Goal: Transaction & Acquisition: Book appointment/travel/reservation

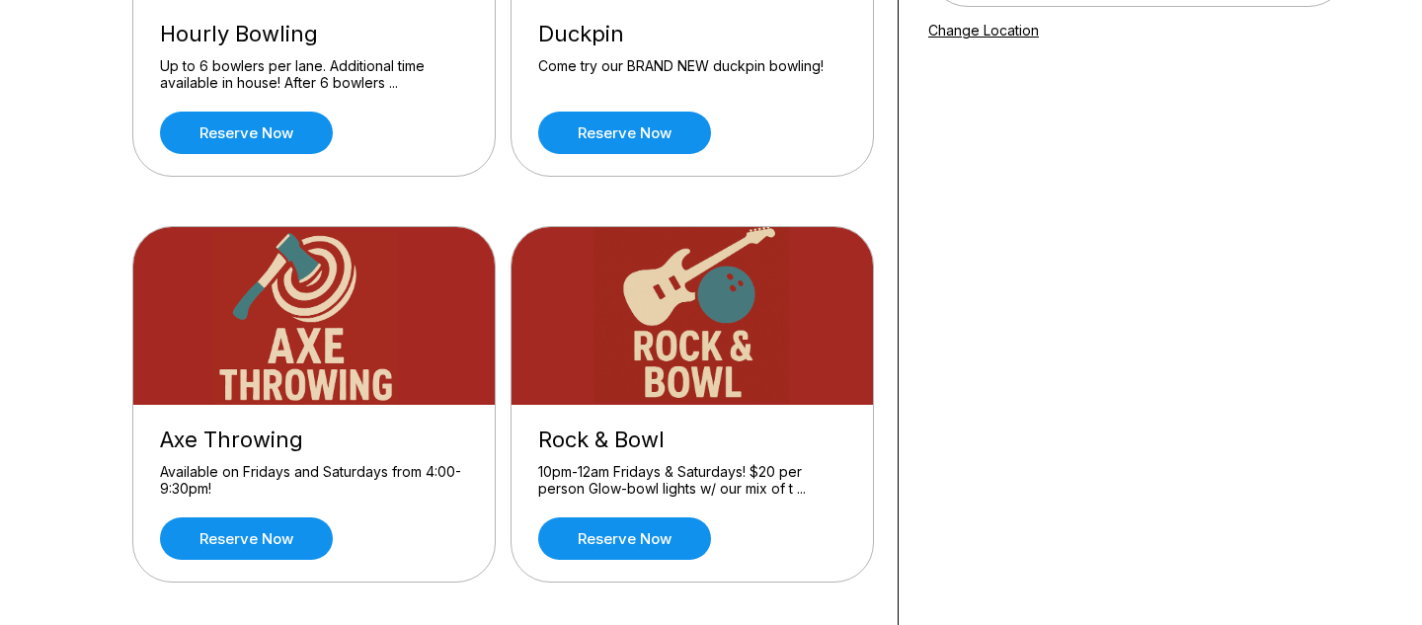
scroll to position [423, 0]
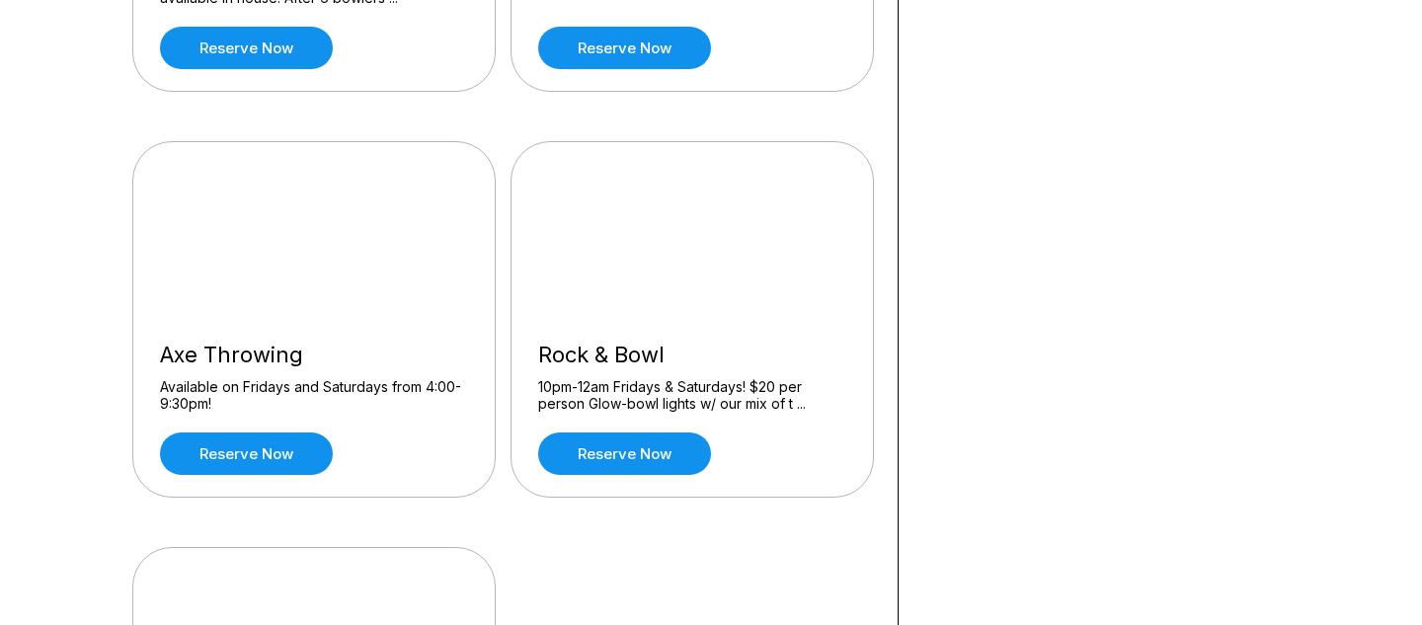
scroll to position [506, 0]
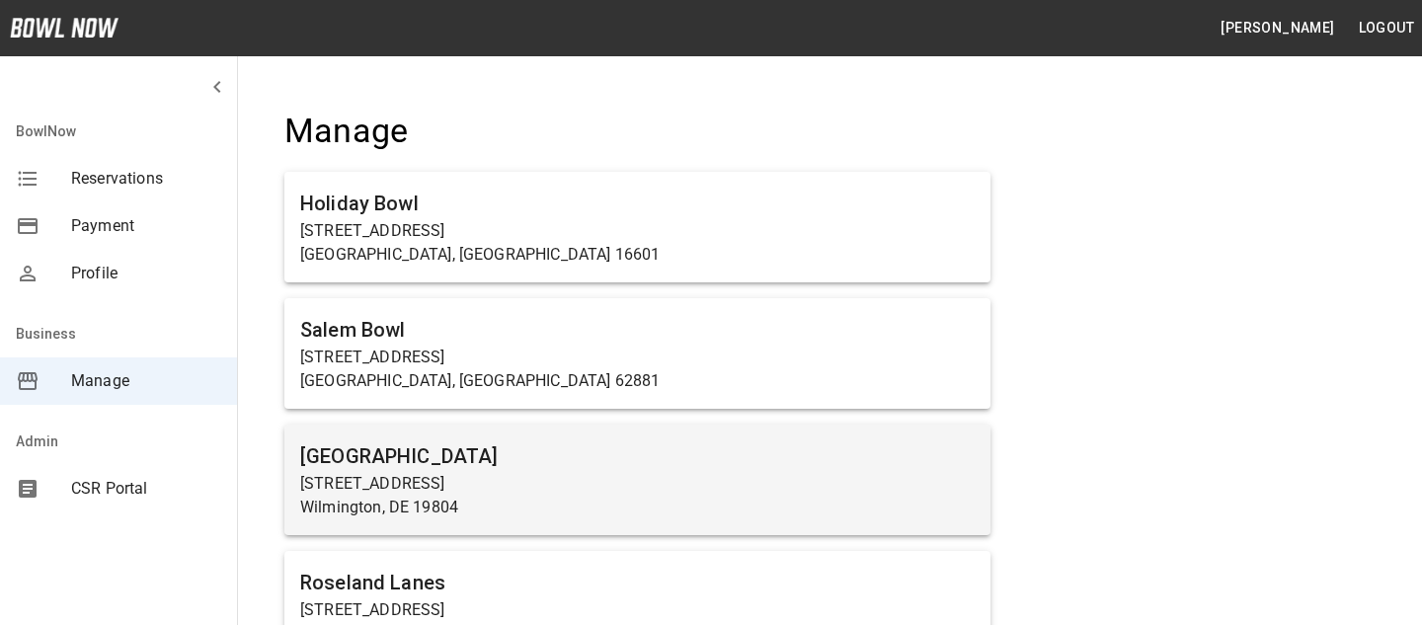
scroll to position [1281, 0]
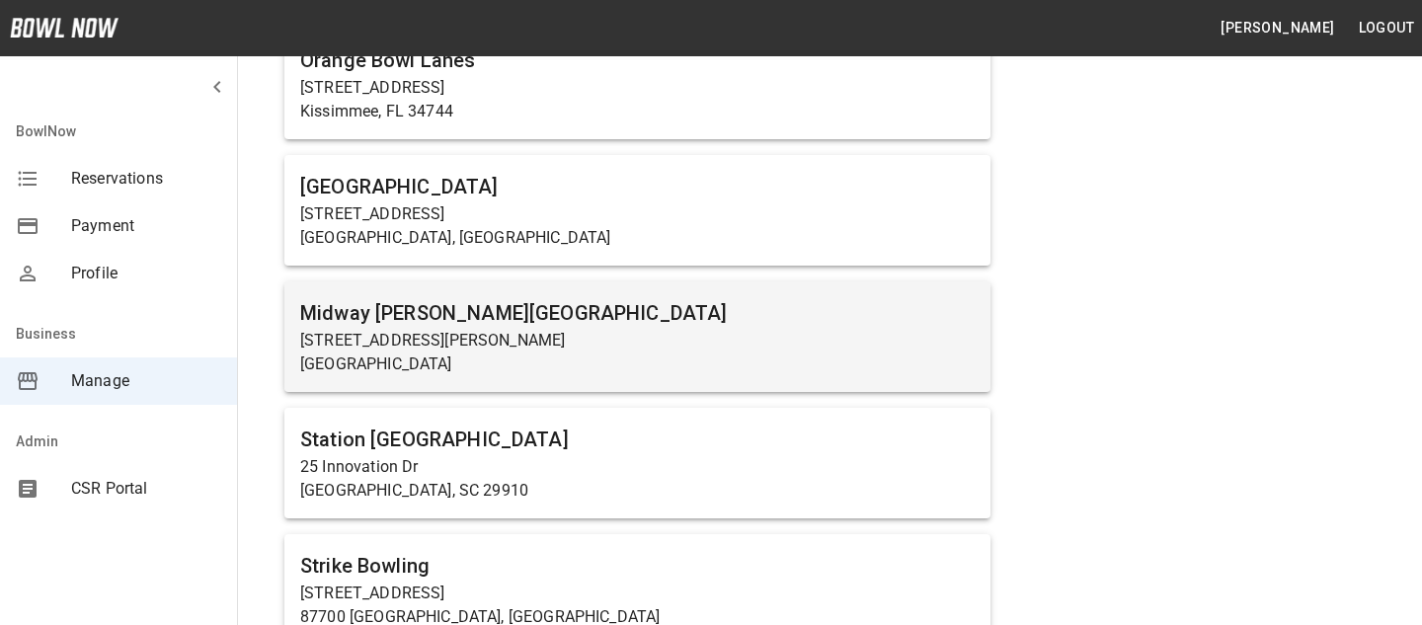
click at [470, 322] on h6 "Midway Bowling - Carlisle" at bounding box center [637, 313] width 675 height 32
click at [582, 315] on h6 "Midway Bowling - Carlisle" at bounding box center [637, 313] width 675 height 32
click at [571, 313] on h6 "Midway Bowling - Carlisle" at bounding box center [637, 313] width 675 height 32
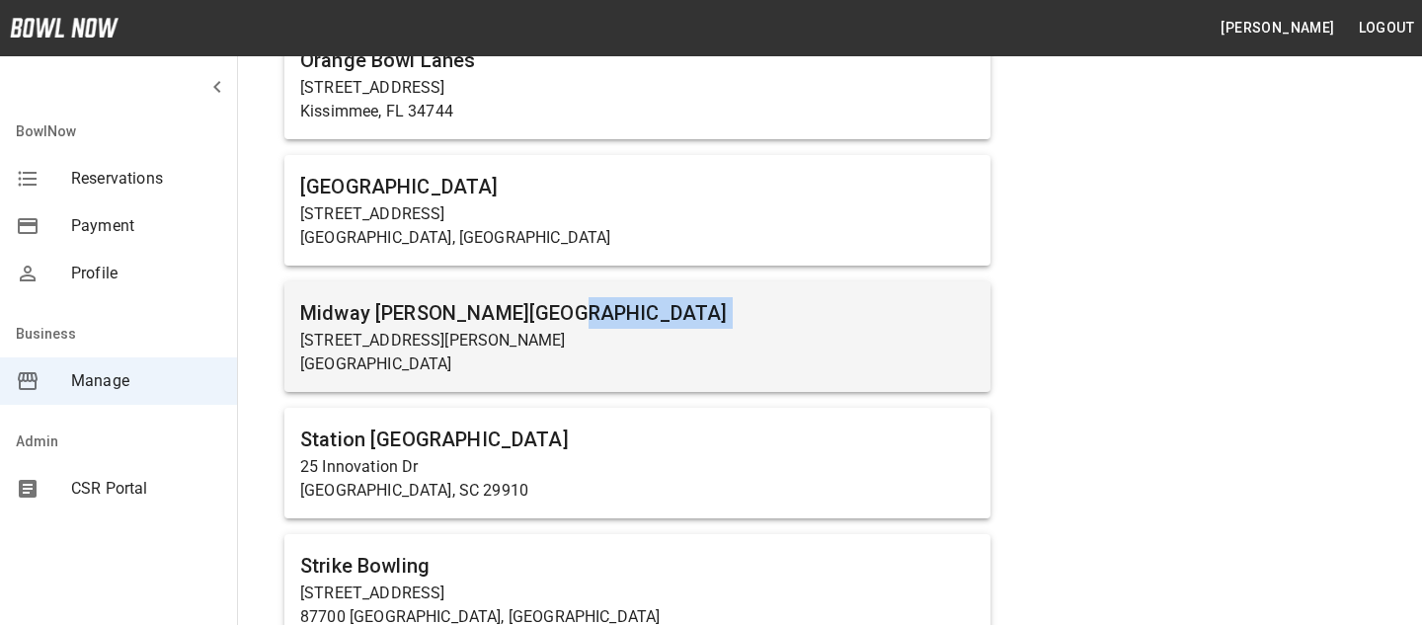
click at [571, 313] on h6 "Midway Bowling - Carlisle" at bounding box center [637, 313] width 675 height 32
click at [507, 367] on p "Carlisle, PA 17015" at bounding box center [637, 365] width 675 height 24
click at [593, 358] on p "Carlisle, PA 17015" at bounding box center [637, 365] width 675 height 24
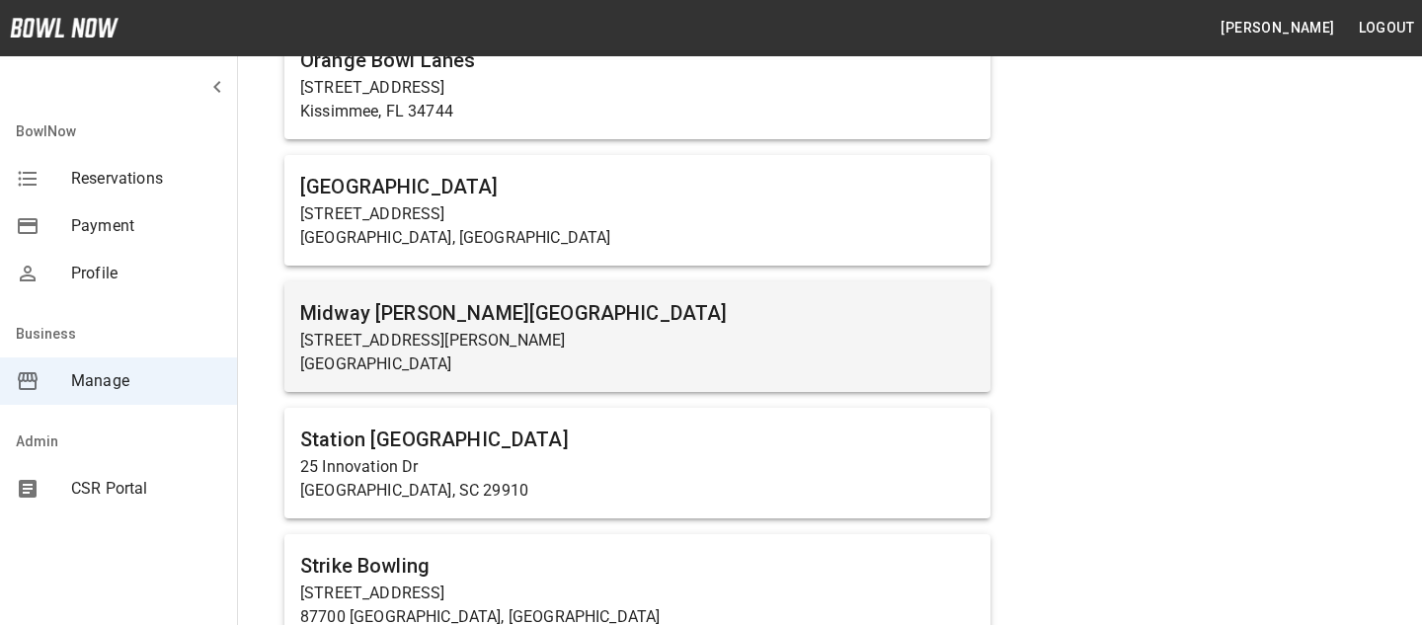
click at [734, 353] on p "Carlisle, PA 17015" at bounding box center [637, 365] width 675 height 24
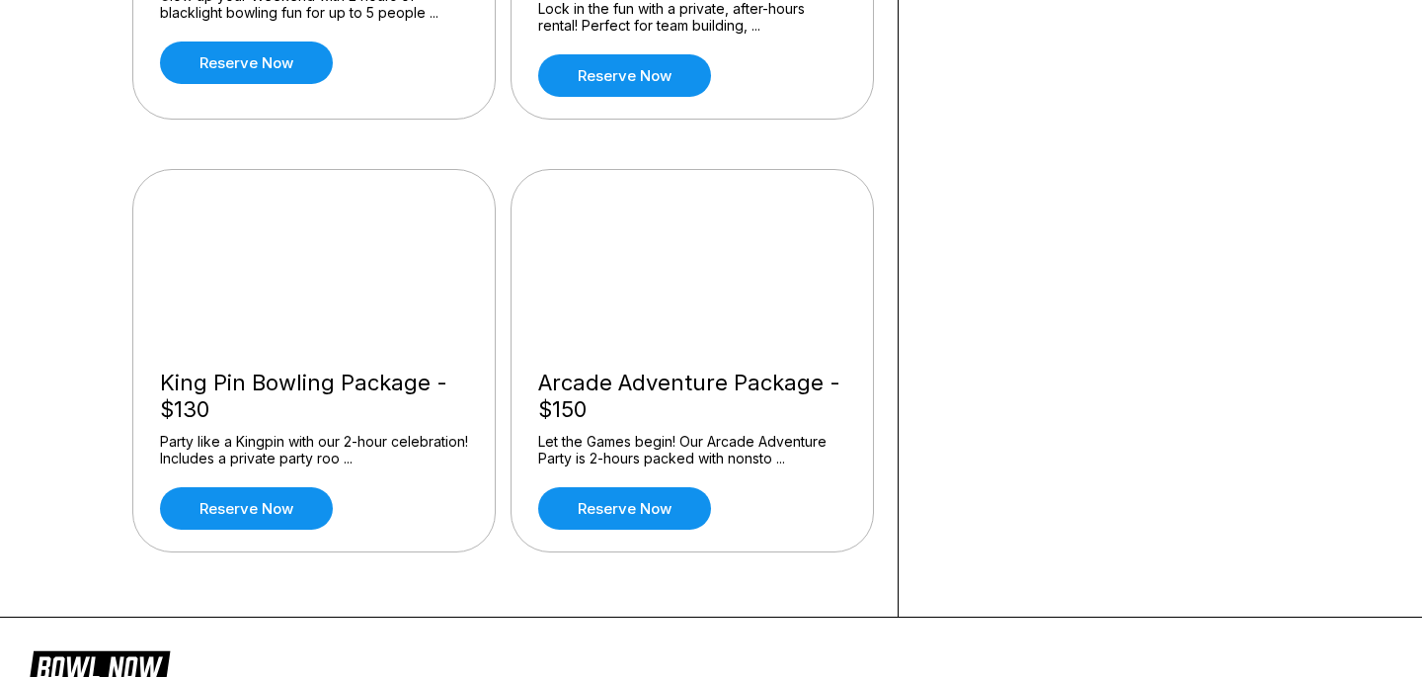
scroll to position [536, 0]
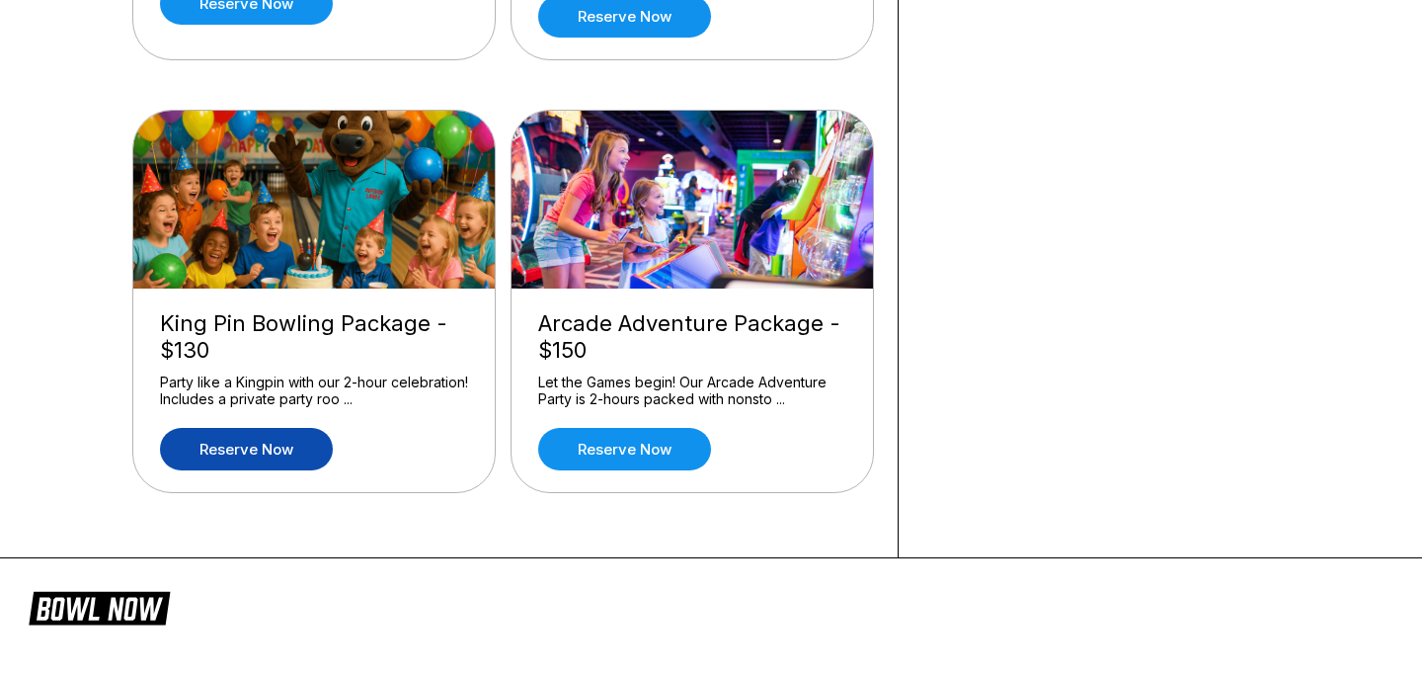
click at [259, 453] on link "Reserve now" at bounding box center [246, 449] width 173 height 42
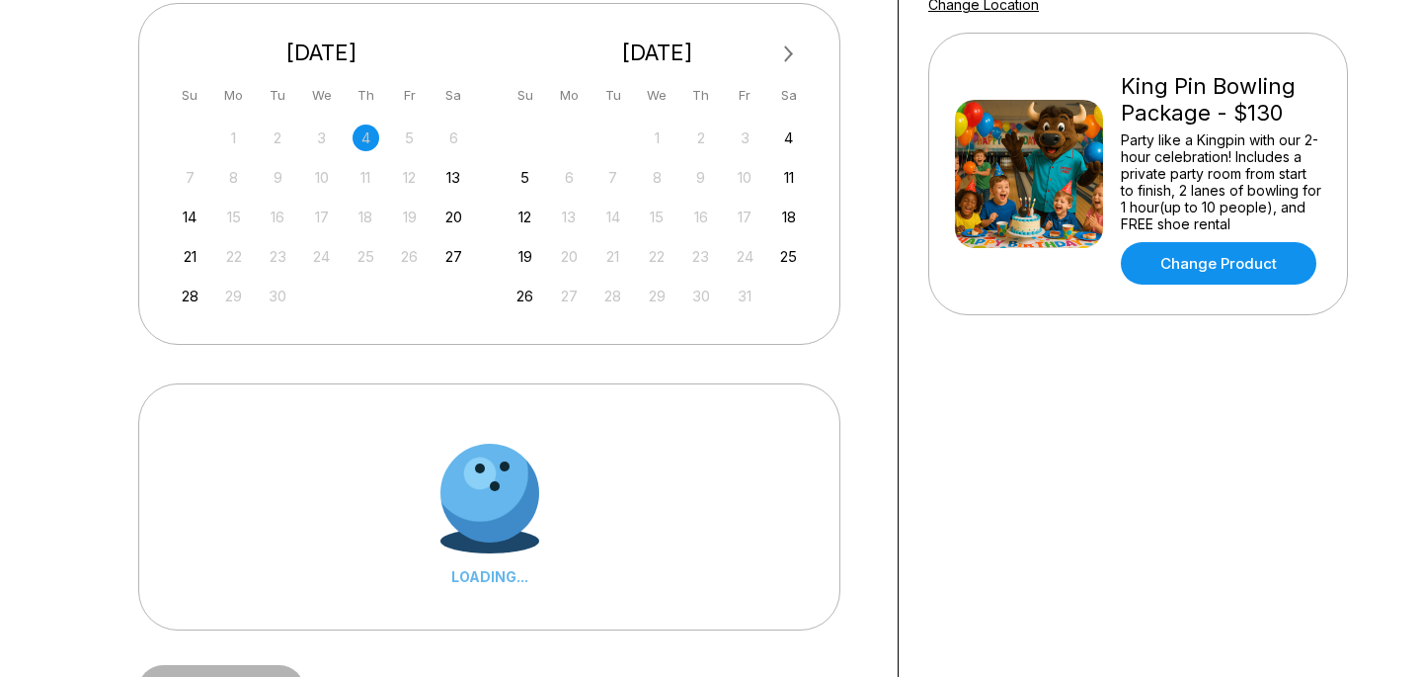
scroll to position [327, 0]
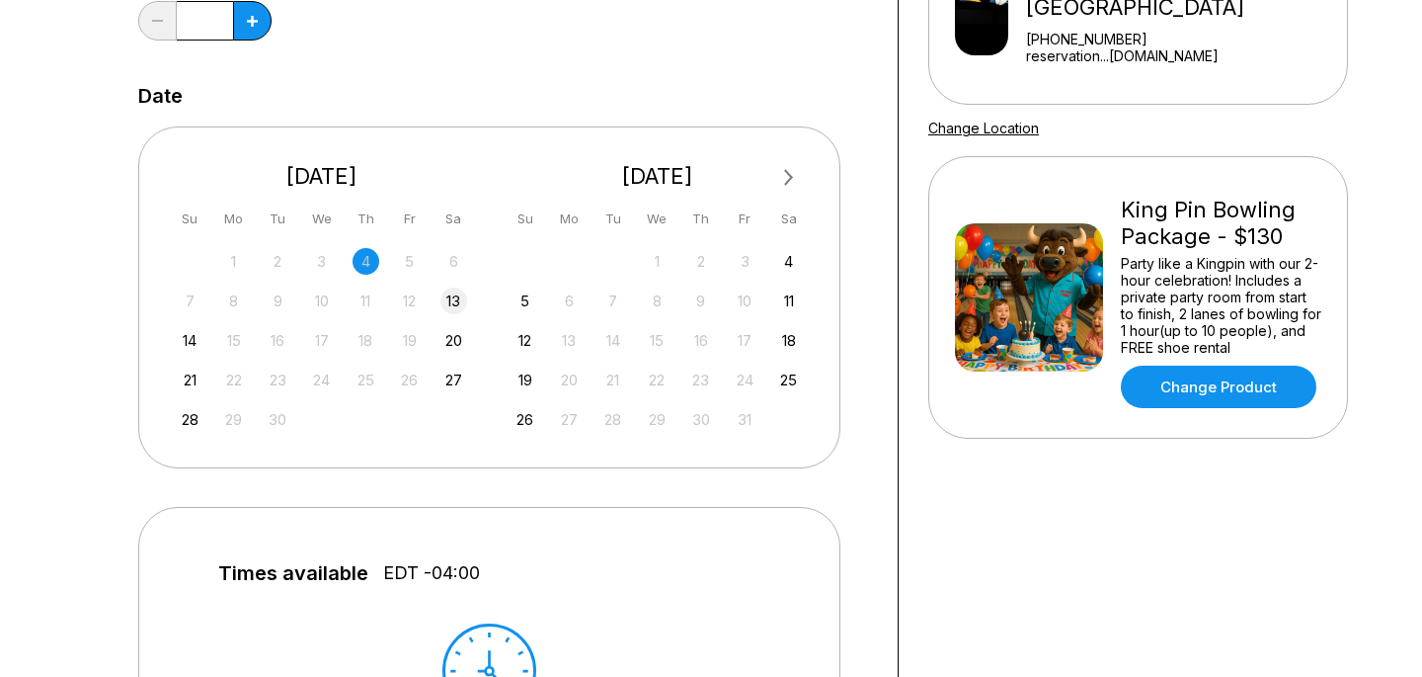
click at [452, 302] on div "13" at bounding box center [454, 300] width 27 height 27
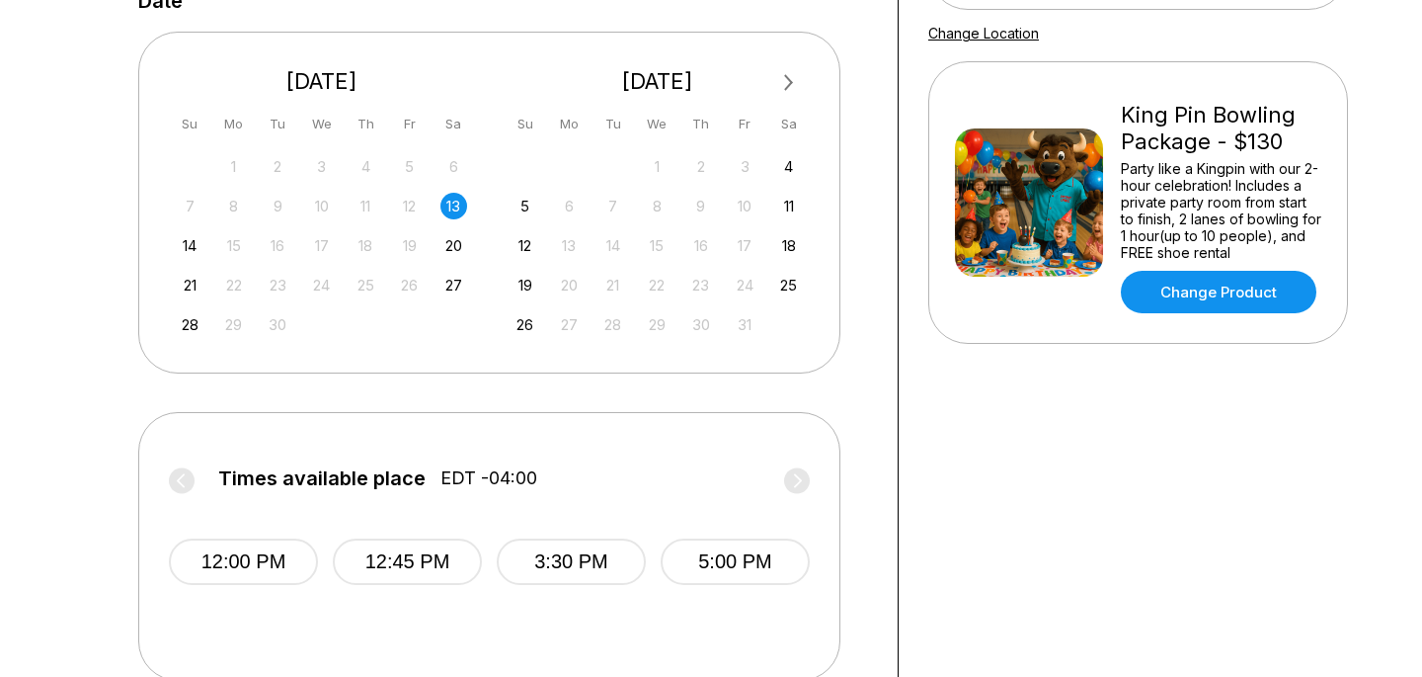
scroll to position [424, 0]
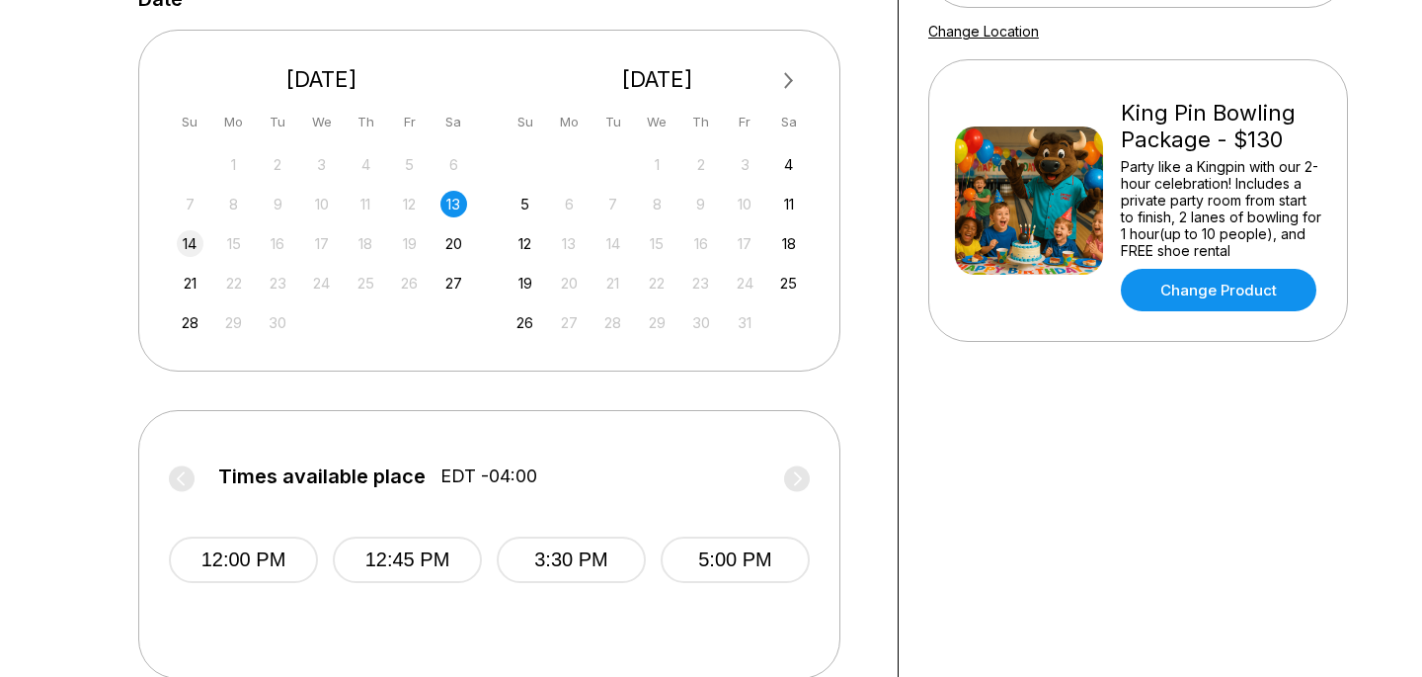
click at [179, 247] on div "14" at bounding box center [190, 243] width 27 height 27
click at [193, 290] on div "21" at bounding box center [190, 283] width 27 height 27
click at [456, 283] on div "27" at bounding box center [454, 283] width 27 height 27
click at [788, 277] on div "25" at bounding box center [788, 283] width 27 height 27
click at [788, 86] on button "Next Month" at bounding box center [789, 81] width 32 height 32
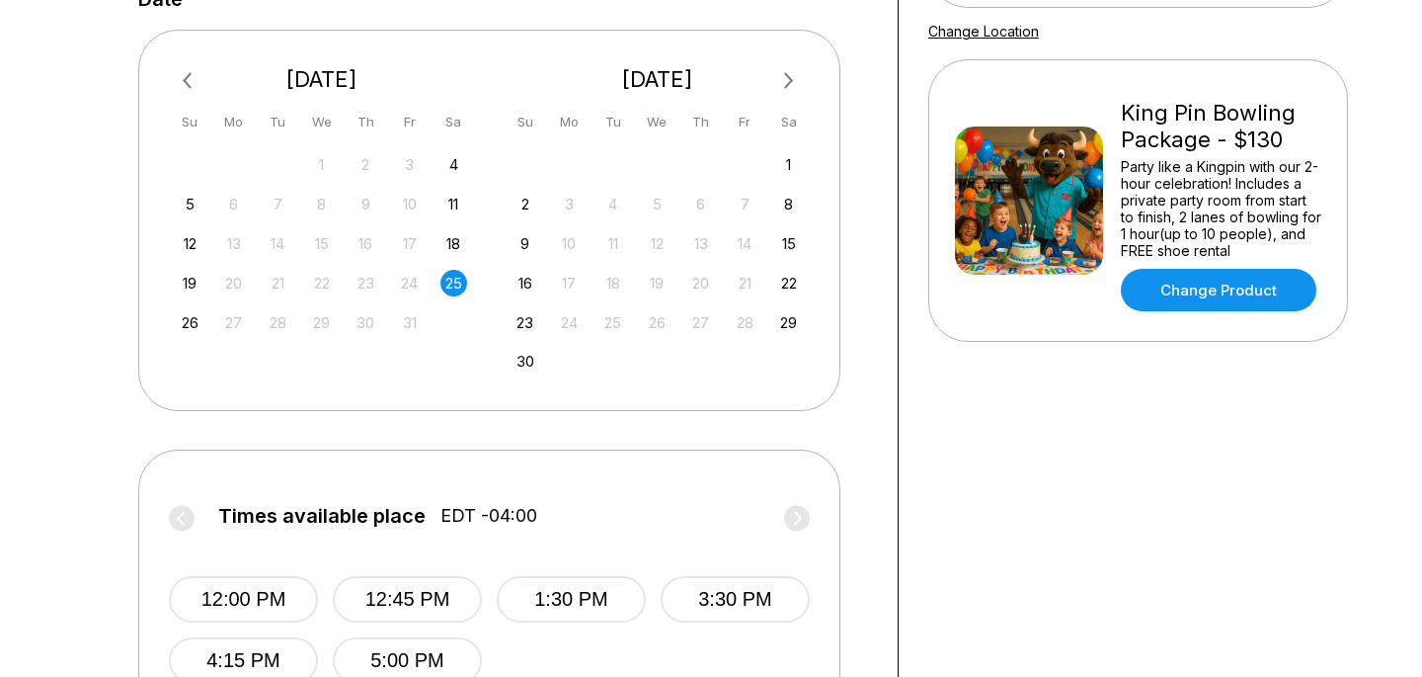
click at [788, 86] on button "Next Month" at bounding box center [789, 81] width 32 height 32
click at [789, 283] on div "27" at bounding box center [788, 283] width 27 height 27
click at [192, 78] on span "Previous Month" at bounding box center [192, 80] width 0 height 23
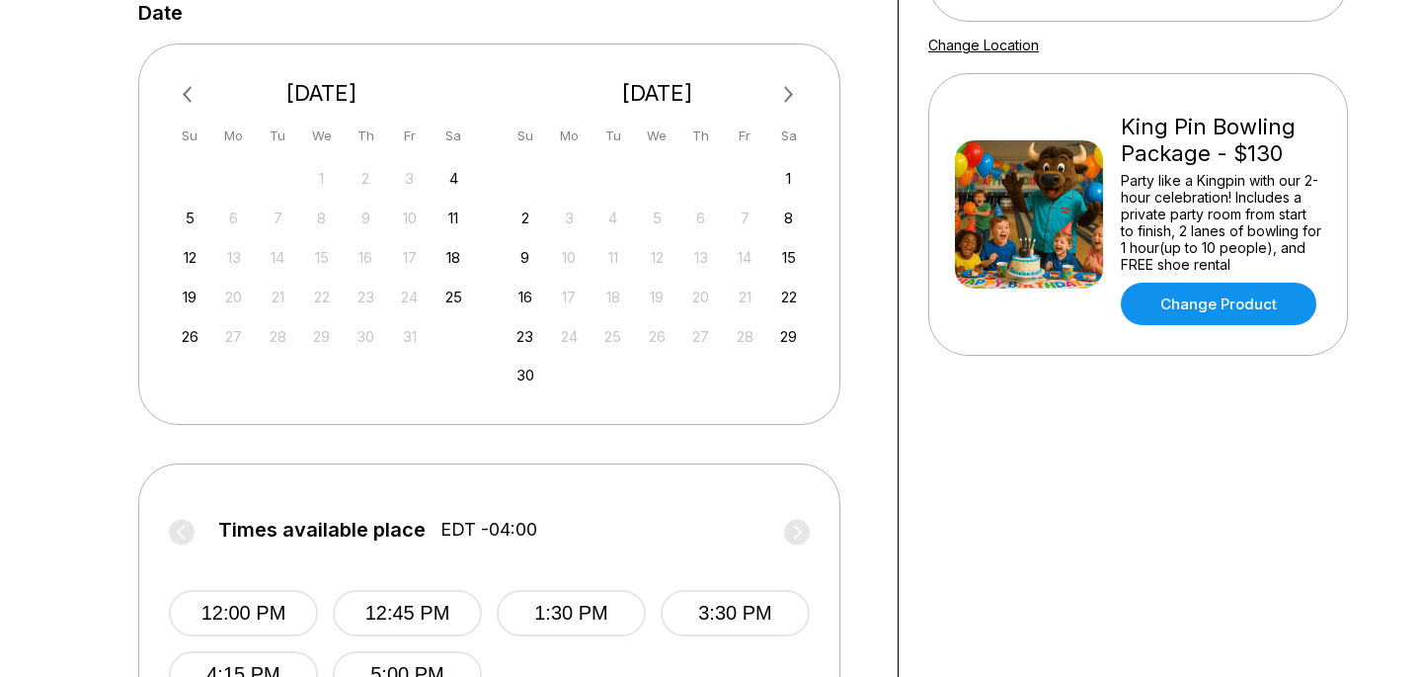
scroll to position [386, 0]
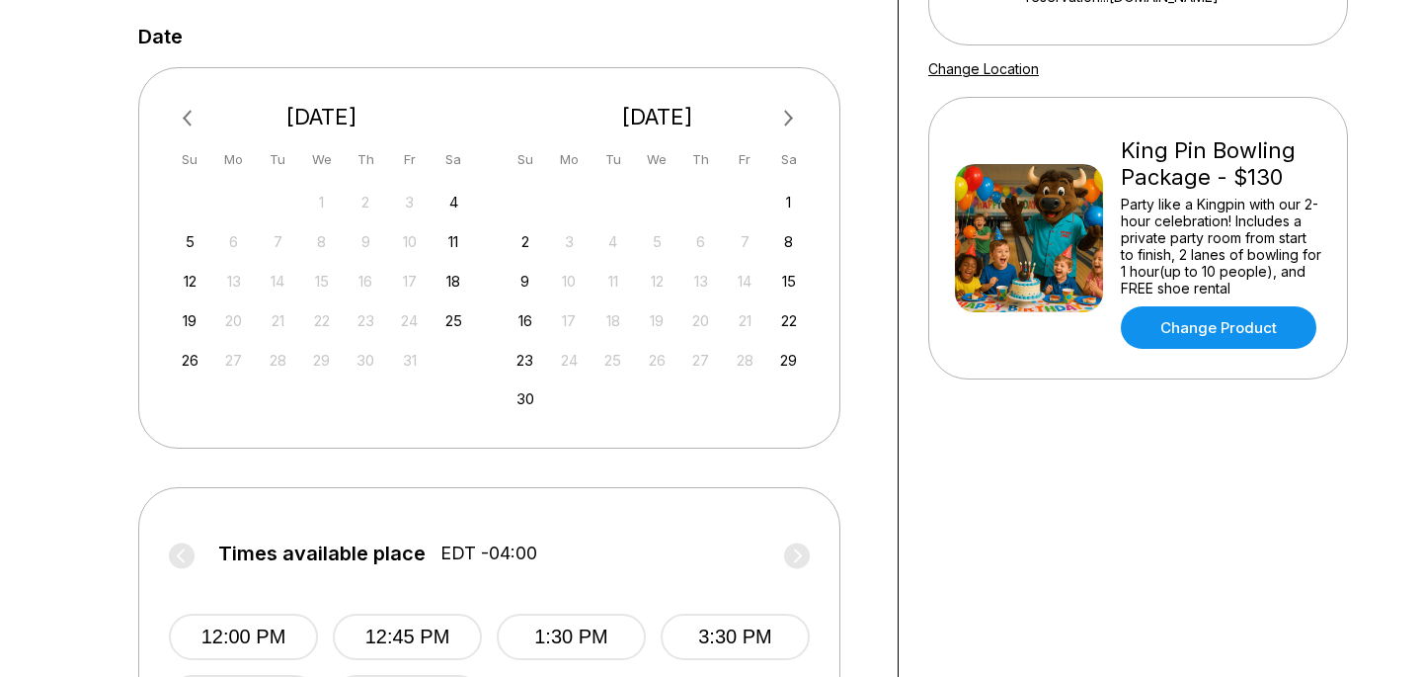
click at [175, 108] on button "Previous Month" at bounding box center [190, 119] width 32 height 32
